Goal: Information Seeking & Learning: Check status

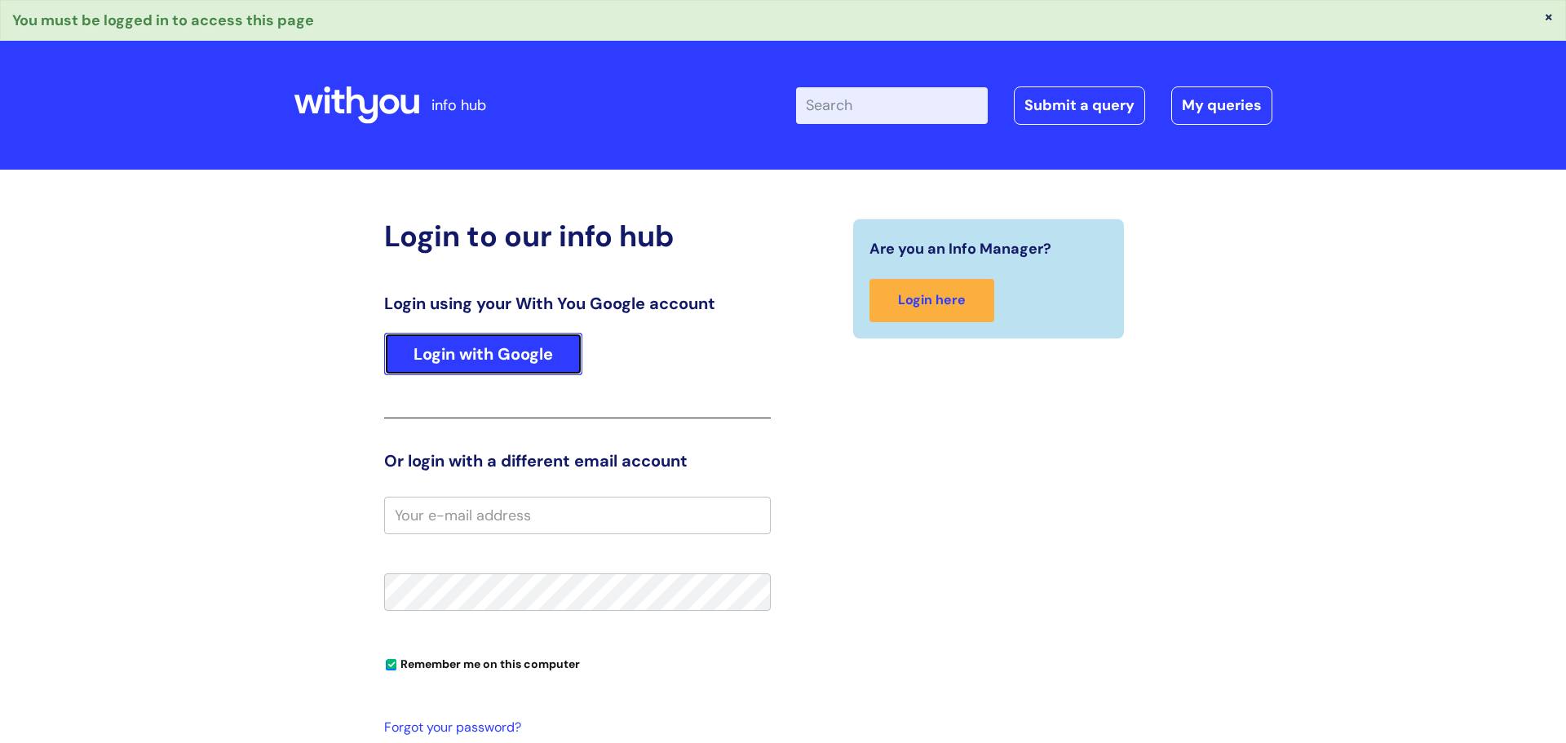
click at [481, 355] on link "Login with Google" at bounding box center [483, 354] width 198 height 42
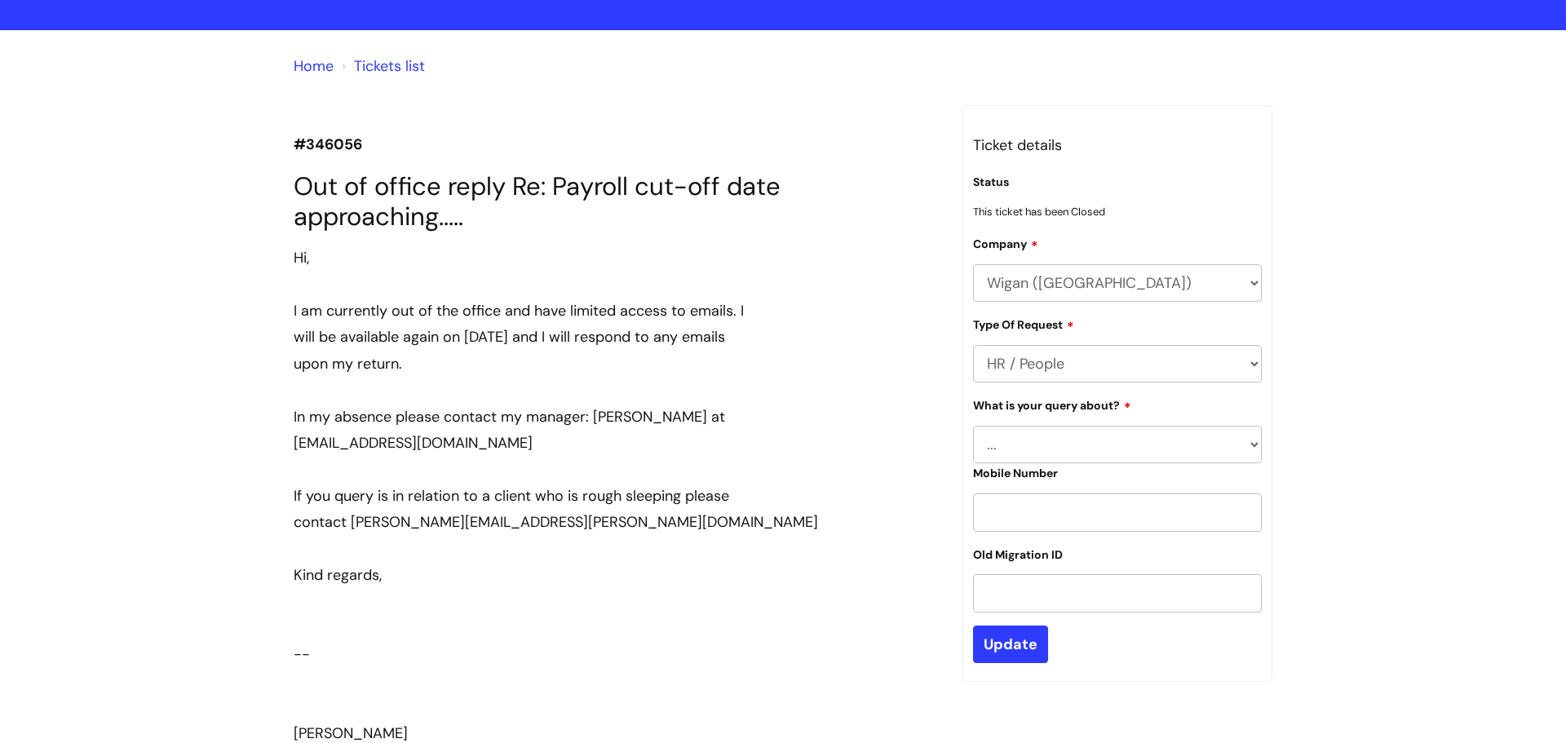
scroll to position [80, 0]
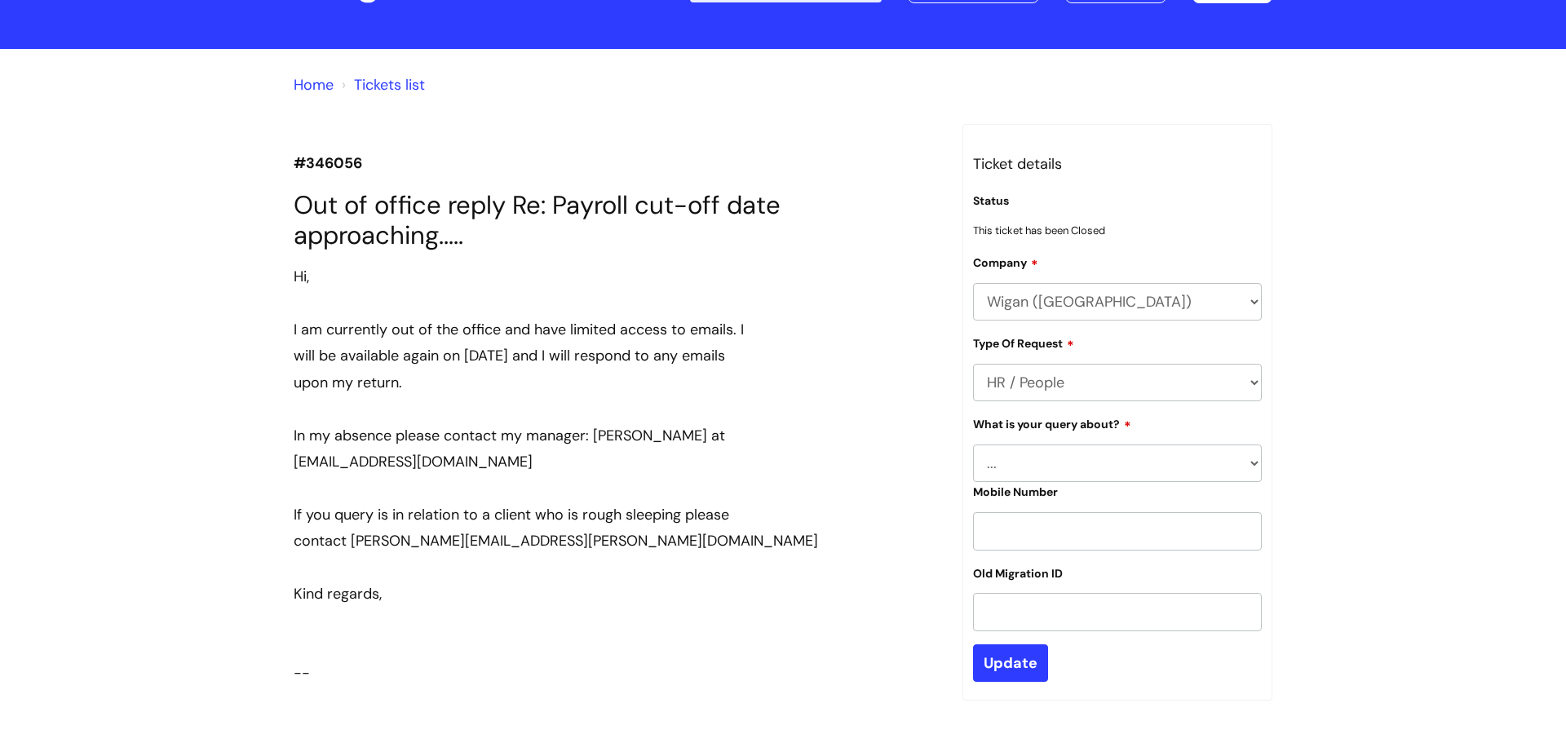
click at [392, 84] on link "Tickets list" at bounding box center [389, 85] width 71 height 20
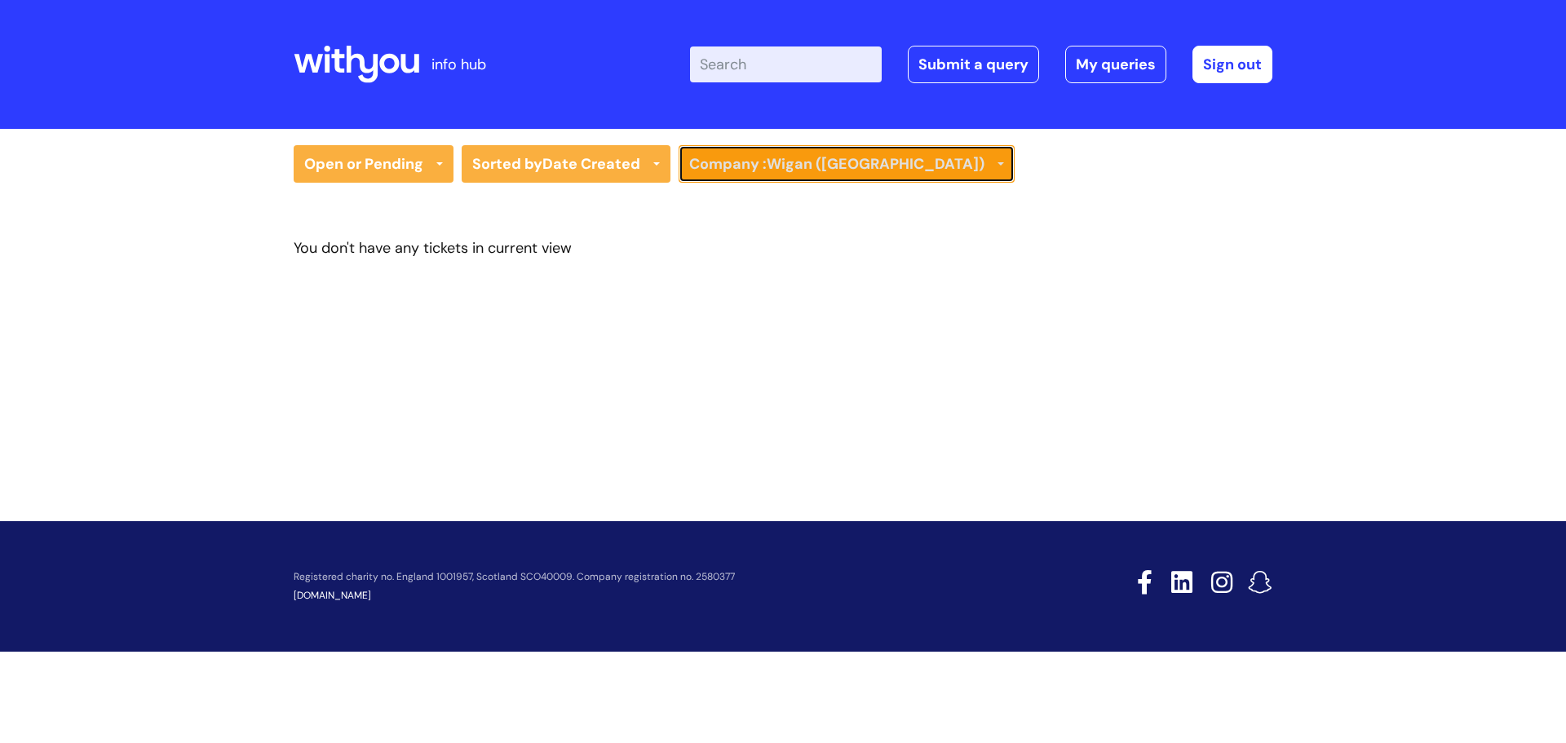
click at [775, 164] on strong "Wigan ([GEOGRAPHIC_DATA])" at bounding box center [876, 164] width 218 height 20
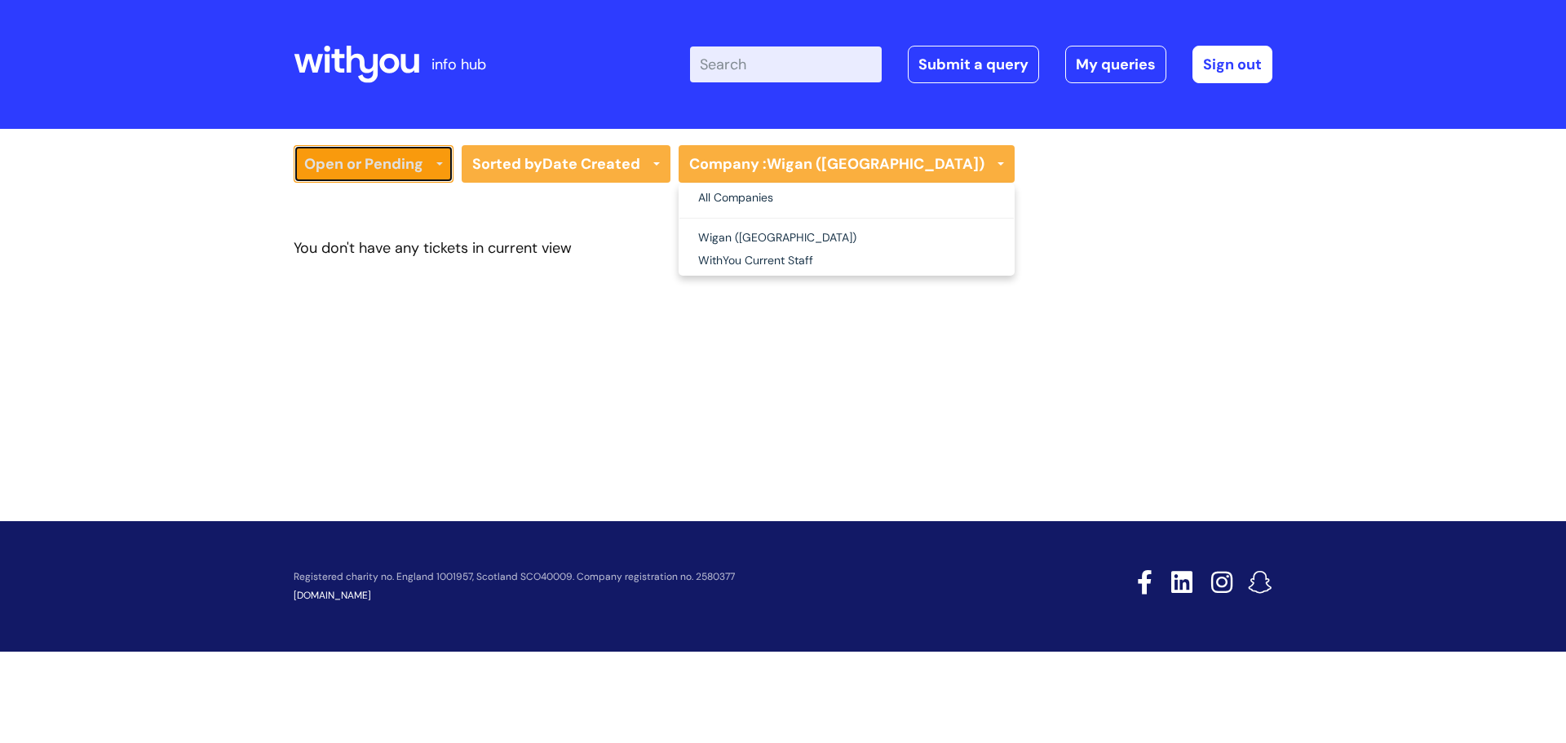
click at [332, 161] on link "Open or Pending" at bounding box center [374, 164] width 160 height 38
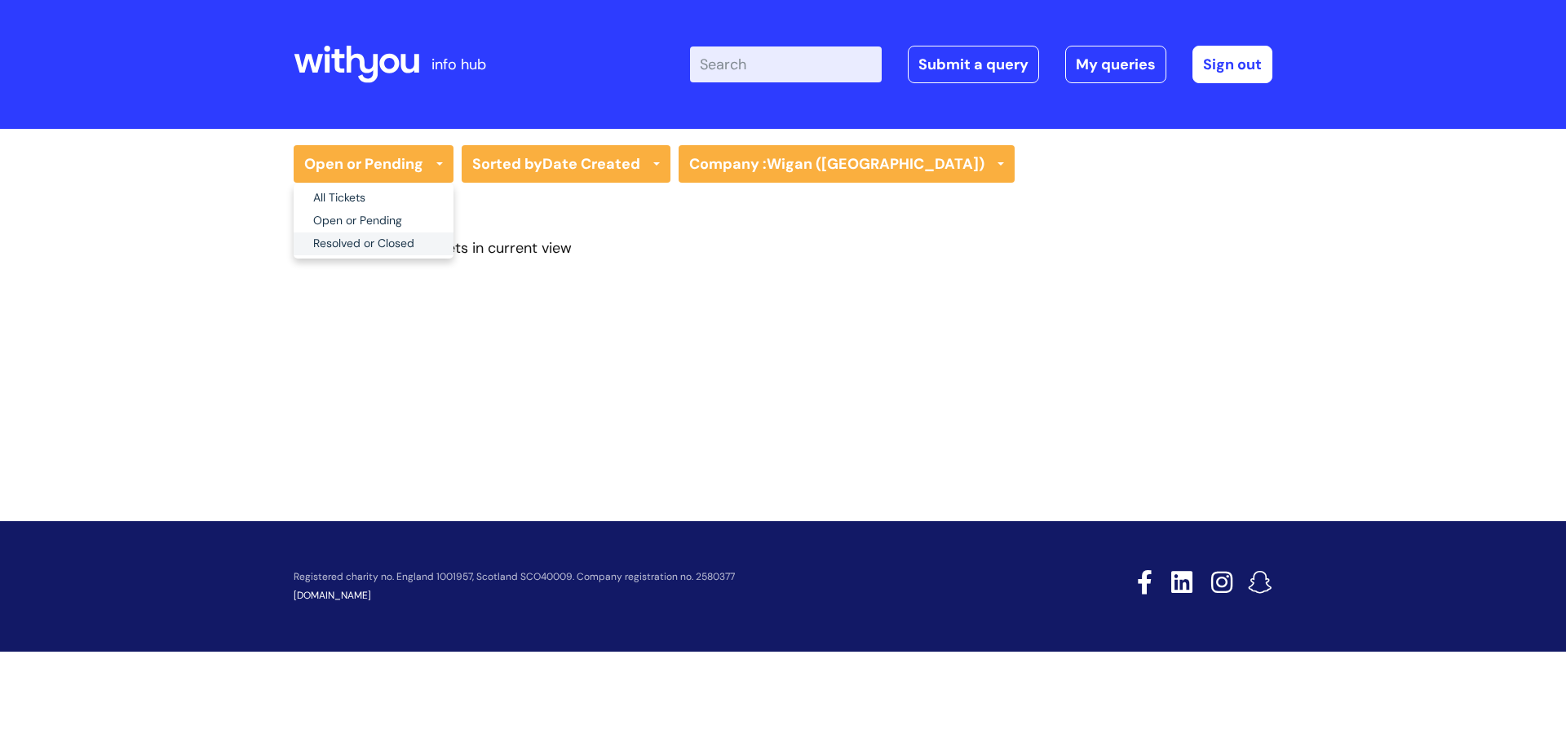
click at [377, 243] on link "Resolved or Closed" at bounding box center [374, 243] width 160 height 23
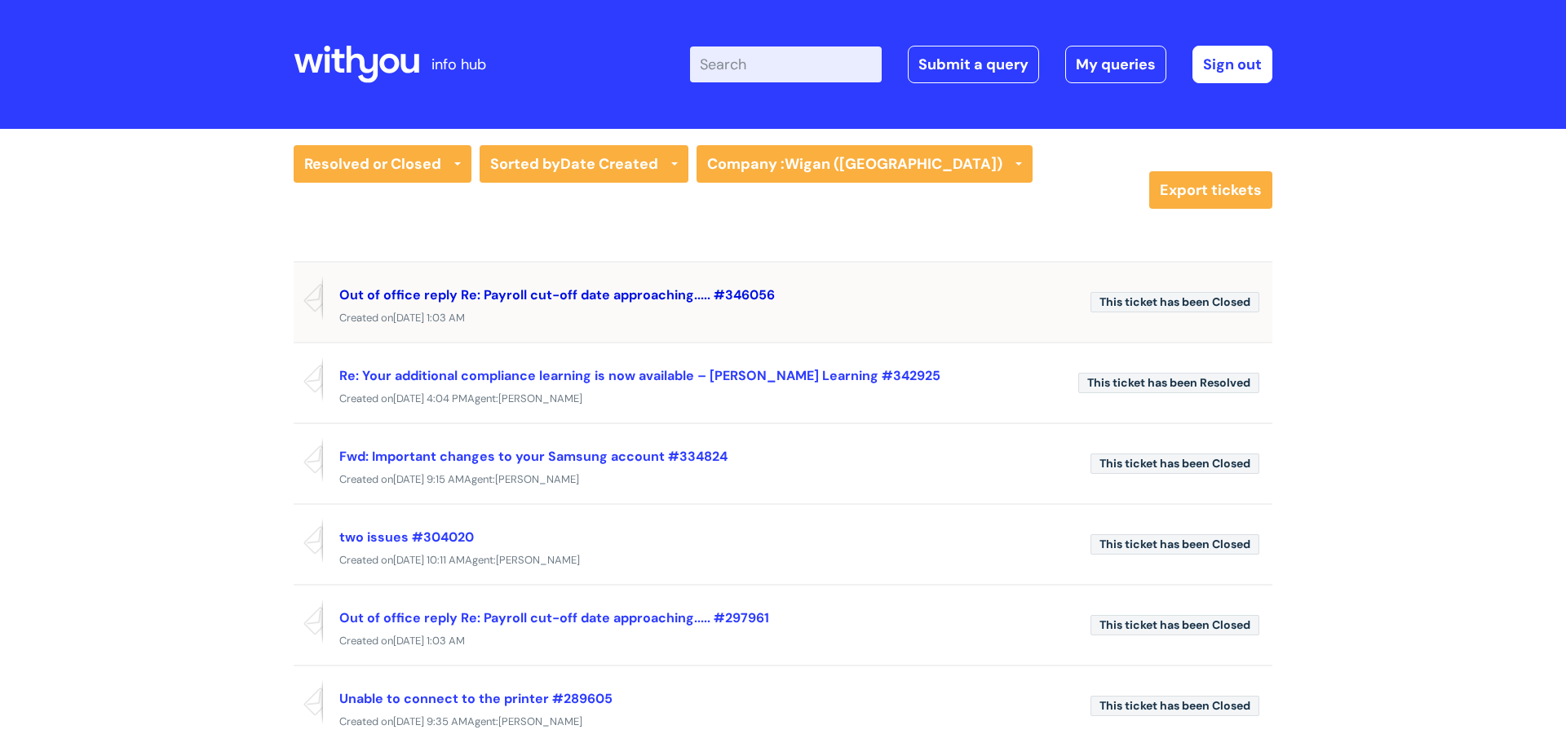
click at [572, 293] on link "Out of office reply Re: Payroll cut-off date approaching..... #346056" at bounding box center [556, 294] width 435 height 17
